Goal: Information Seeking & Learning: Check status

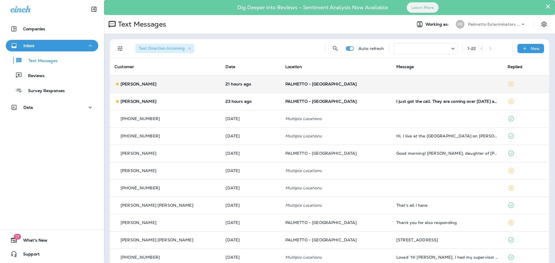
click at [127, 83] on p "[PERSON_NAME]" at bounding box center [139, 84] width 36 height 5
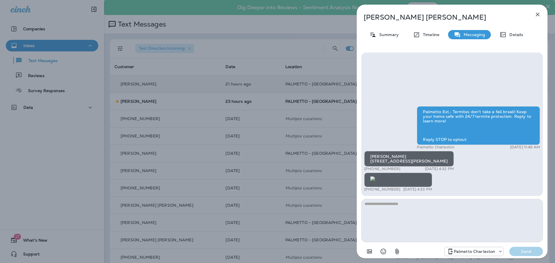
click at [375, 177] on img at bounding box center [372, 179] width 5 height 5
click at [537, 14] on icon "button" at bounding box center [537, 14] width 7 height 7
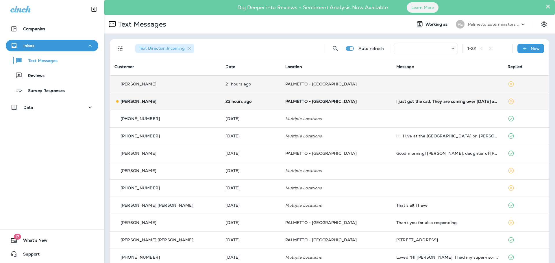
click at [148, 103] on p "[PERSON_NAME]" at bounding box center [139, 101] width 36 height 5
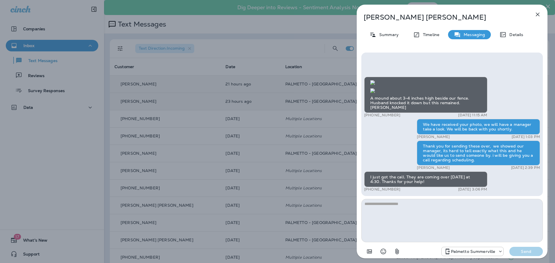
scroll to position [-126, 0]
click at [375, 93] on img at bounding box center [372, 90] width 5 height 5
click at [535, 16] on icon "button" at bounding box center [537, 14] width 7 height 7
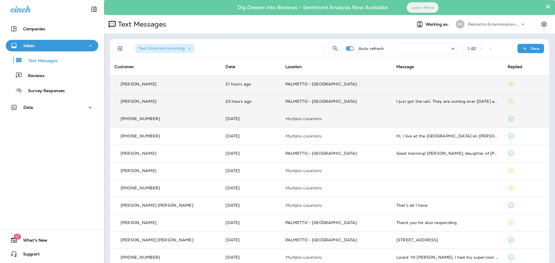
click at [149, 117] on p "[PHONE_NUMBER]" at bounding box center [140, 119] width 39 height 5
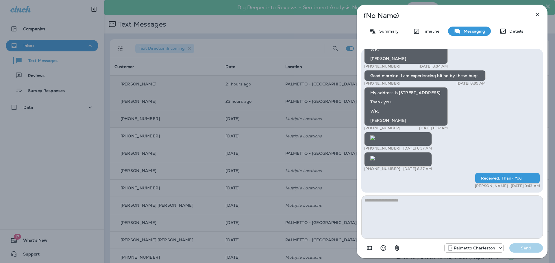
click at [538, 12] on icon "button" at bounding box center [537, 14] width 7 height 7
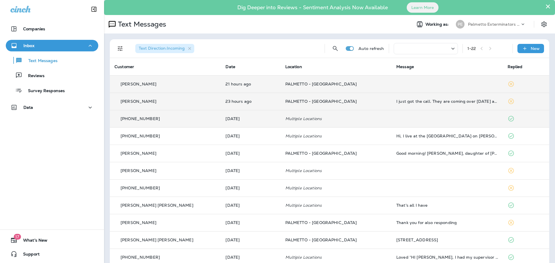
click at [145, 85] on p "[PERSON_NAME]" at bounding box center [139, 84] width 36 height 5
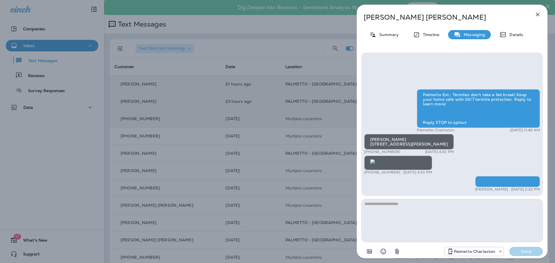
click at [536, 12] on icon "button" at bounding box center [537, 14] width 7 height 7
